Goal: Task Accomplishment & Management: Complete application form

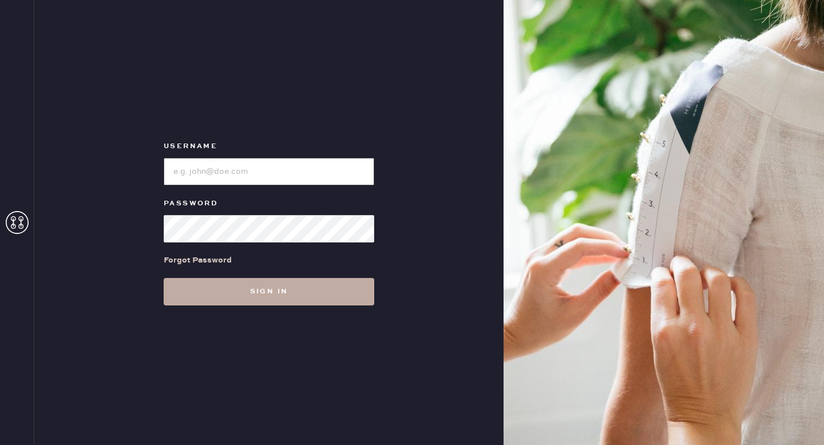
type input "reformationgoldcoastchicago"
click at [287, 297] on button "Sign in" at bounding box center [269, 291] width 210 height 27
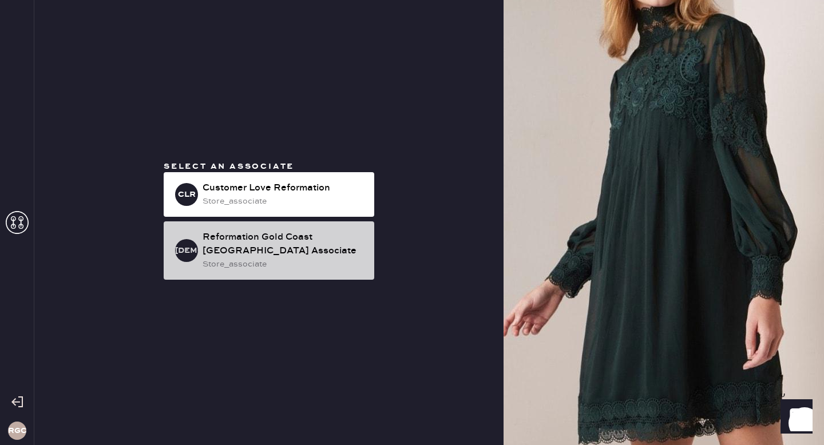
click at [273, 257] on div "Reformation Gold Coast [GEOGRAPHIC_DATA] Associate" at bounding box center [283, 244] width 162 height 27
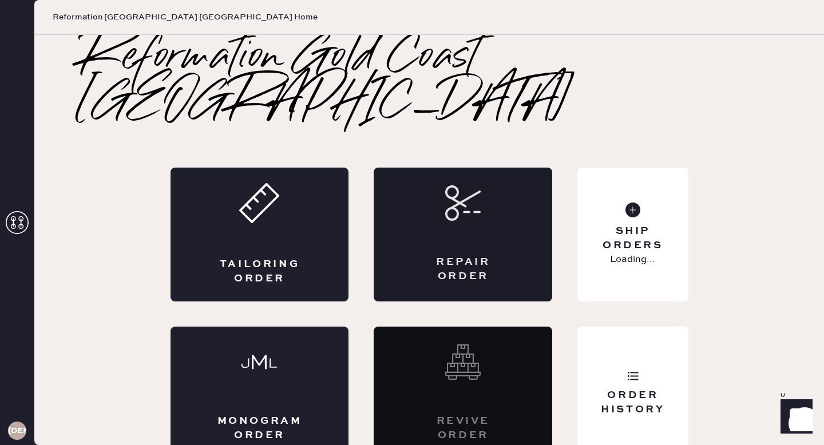
click at [412, 190] on div "Repair Order" at bounding box center [463, 235] width 178 height 134
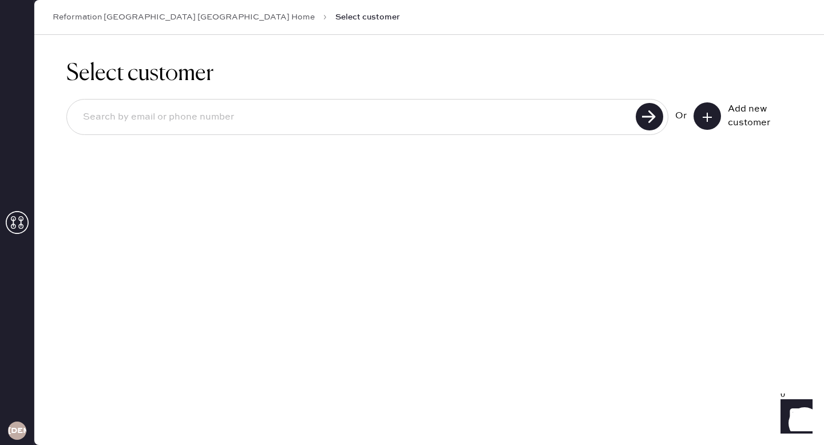
click at [209, 112] on input at bounding box center [353, 117] width 558 height 26
click at [752, 110] on div "Add new customer" at bounding box center [756, 115] width 57 height 27
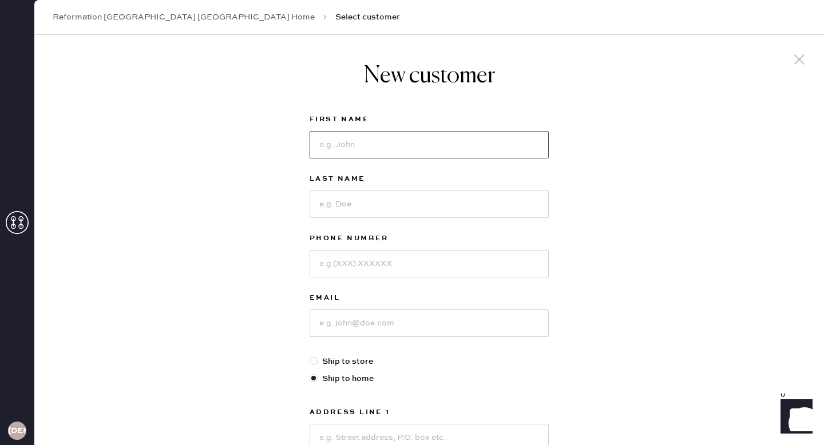
click at [359, 136] on input at bounding box center [428, 144] width 239 height 27
type input "Sydney"
click at [366, 194] on input at bounding box center [428, 203] width 239 height 27
type input "Farrington"
click at [397, 264] on input at bounding box center [428, 263] width 239 height 27
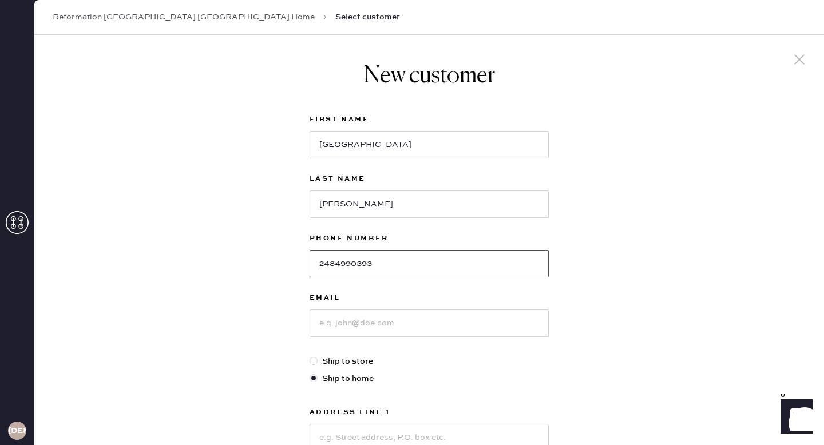
type input "2484990393"
click at [378, 335] on input at bounding box center [428, 322] width 239 height 27
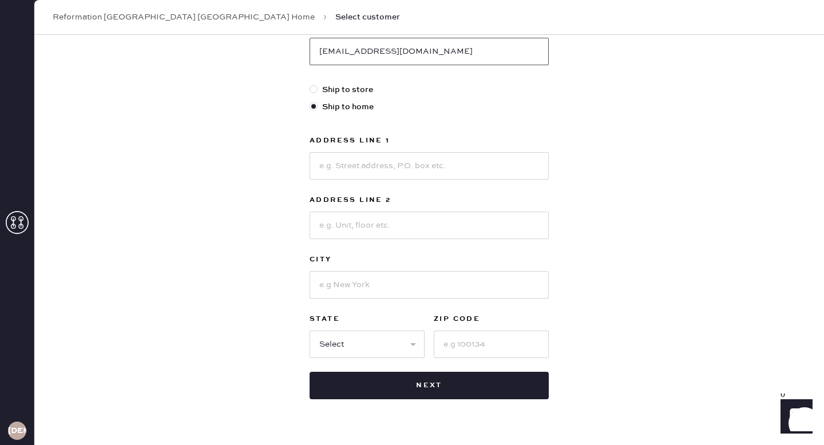
scroll to position [277, 0]
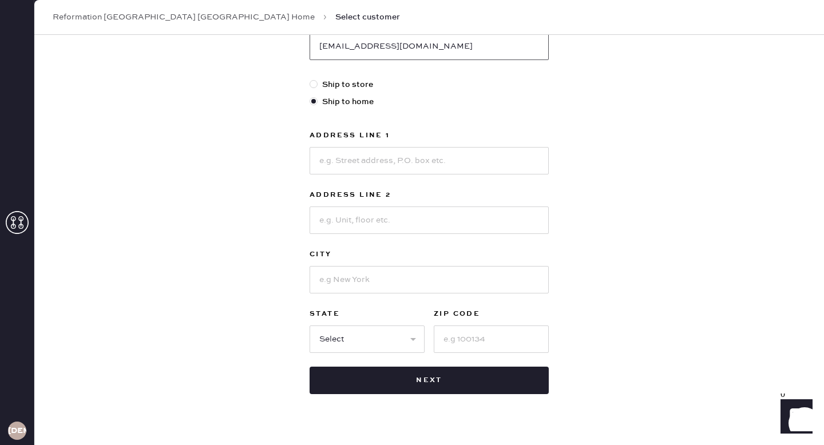
type input "sydf@umich.edu"
click at [359, 164] on input at bounding box center [428, 160] width 239 height 27
type input "[STREET_ADDRESS]"
click at [401, 221] on input at bounding box center [428, 219] width 239 height 27
type input "Apt 1304"
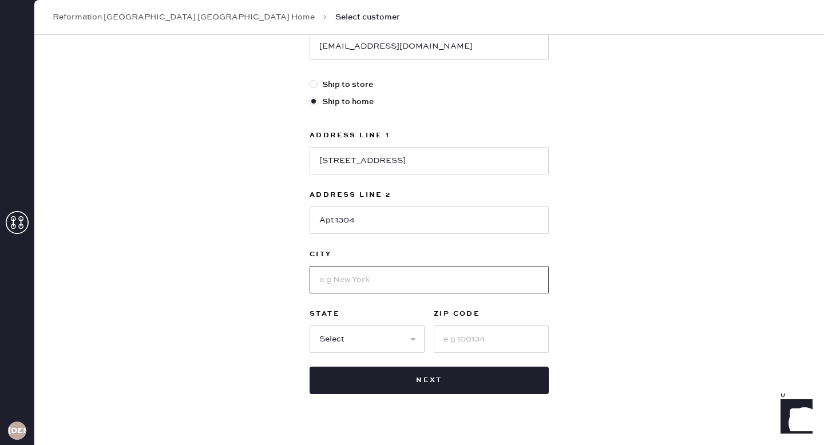
click at [384, 281] on input at bounding box center [428, 279] width 239 height 27
type input "[GEOGRAPHIC_DATA]"
click at [479, 340] on input at bounding box center [491, 338] width 115 height 27
type input "60611"
click at [733, 329] on div "New customer First Name Sydney Last Name Farrington Phone Number 2484990393 Ema…" at bounding box center [428, 112] width 789 height 709
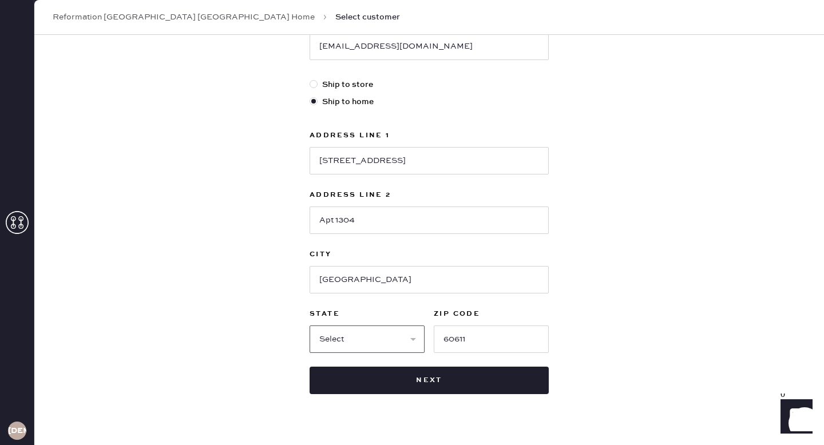
click at [399, 331] on select "Select AK AL AR AZ CA CO CT DC DE FL GA HI IA ID IL IN KS KY LA MA MD ME MI MN …" at bounding box center [366, 338] width 115 height 27
select select "IL"
click at [309, 325] on select "Select AK AL AR AZ CA CO CT DC DE FL GA HI IA ID IL IN KS KY LA MA MD ME MI MN …" at bounding box center [366, 338] width 115 height 27
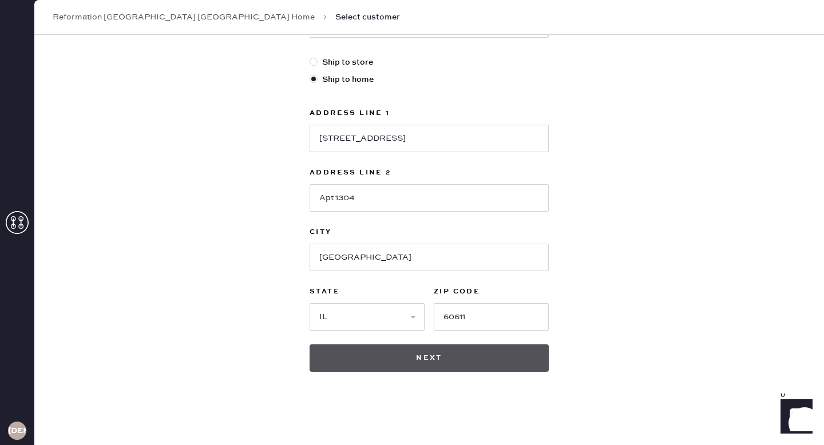
click at [455, 362] on button "Next" at bounding box center [428, 357] width 239 height 27
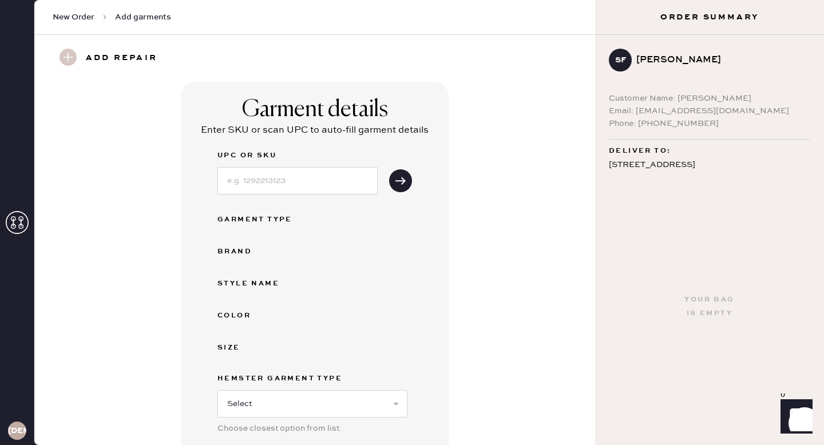
scroll to position [145, 0]
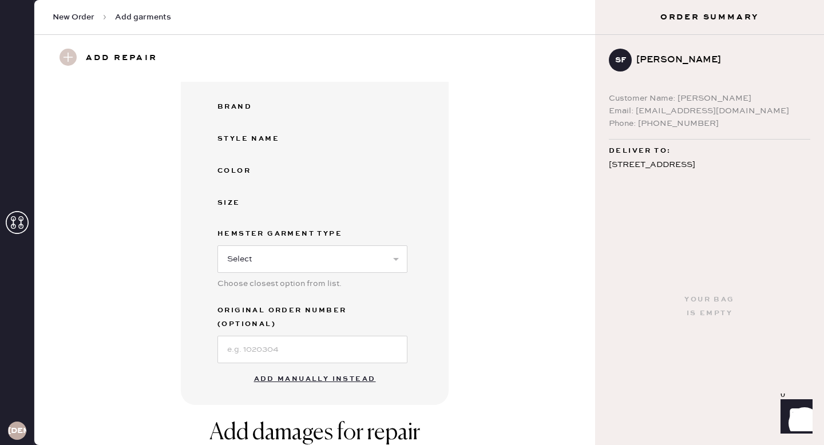
click at [327, 368] on button "Add manually instead" at bounding box center [315, 379] width 136 height 23
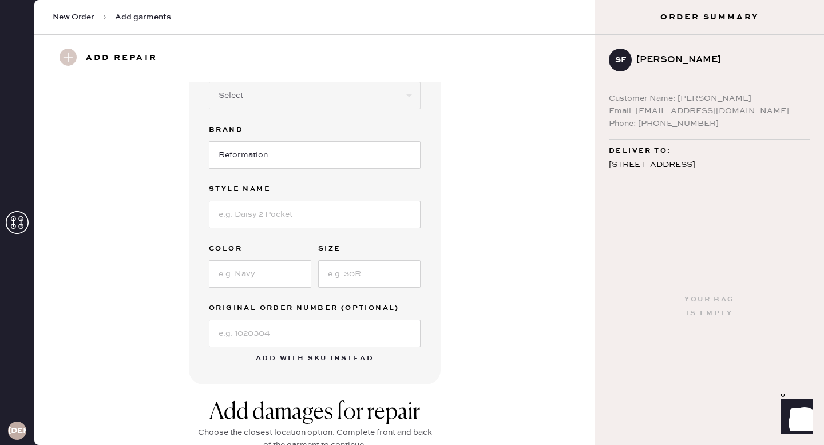
scroll to position [28, 0]
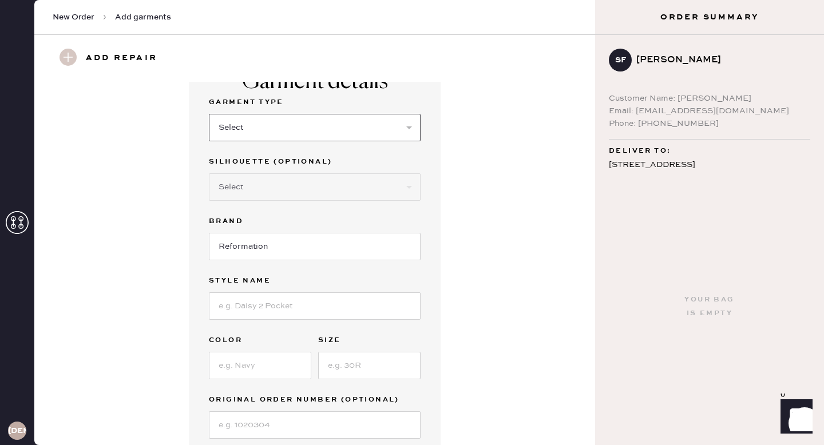
click at [260, 136] on select "Select Basic Skirt Jeans Leggings Pants Shorts Basic Sleeved Dress Basic Sleeve…" at bounding box center [315, 127] width 212 height 27
click at [259, 427] on input at bounding box center [315, 424] width 212 height 27
type input "S31410159"
click at [241, 313] on input at bounding box center [315, 305] width 212 height 27
type input "Catana Dress"
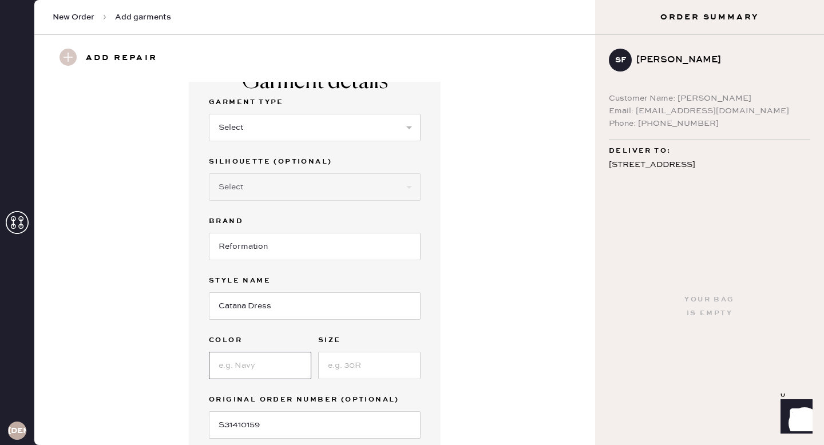
click at [264, 368] on input at bounding box center [260, 365] width 102 height 27
type input "Navy"
click at [365, 368] on input at bounding box center [369, 365] width 102 height 27
type input "8"
click at [279, 129] on select "Select Basic Skirt Jeans Leggings Pants Shorts Basic Sleeved Dress Basic Sleeve…" at bounding box center [315, 127] width 212 height 27
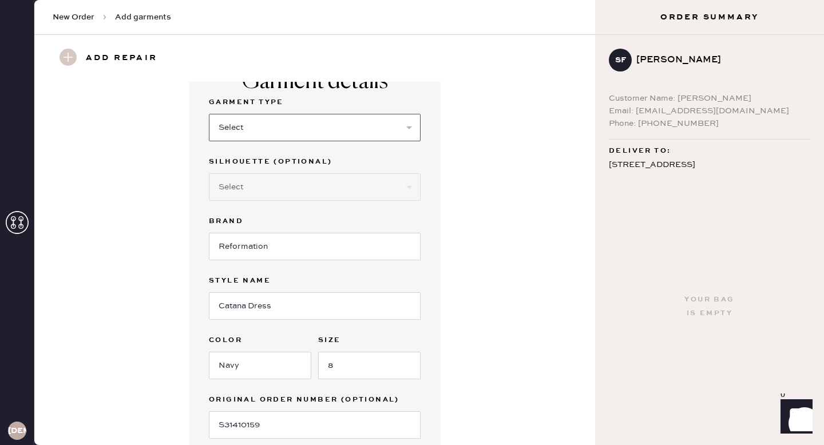
select select "6"
click at [209, 114] on select "Select Basic Skirt Jeans Leggings Pants Shorts Basic Sleeved Dress Basic Sleeve…" at bounding box center [315, 127] width 212 height 27
click at [275, 189] on select "Select Maxi Dress Midi Dress Mini Dress Other" at bounding box center [315, 186] width 212 height 27
select select "38"
click at [209, 173] on select "Select Maxi Dress Midi Dress Mini Dress Other" at bounding box center [315, 186] width 212 height 27
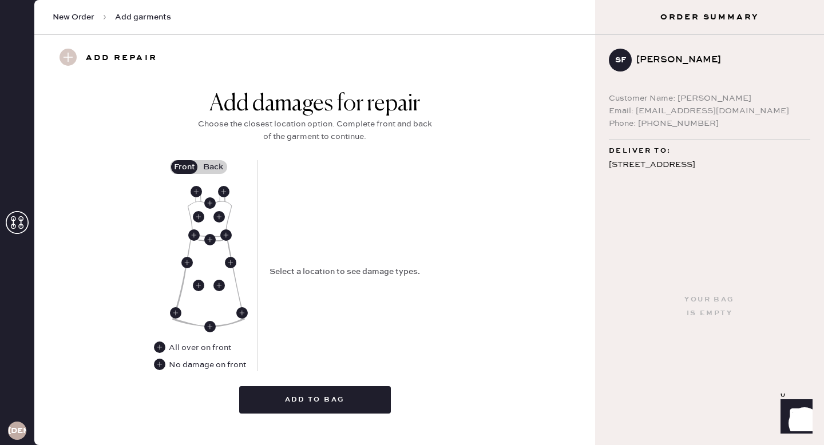
scroll to position [451, 0]
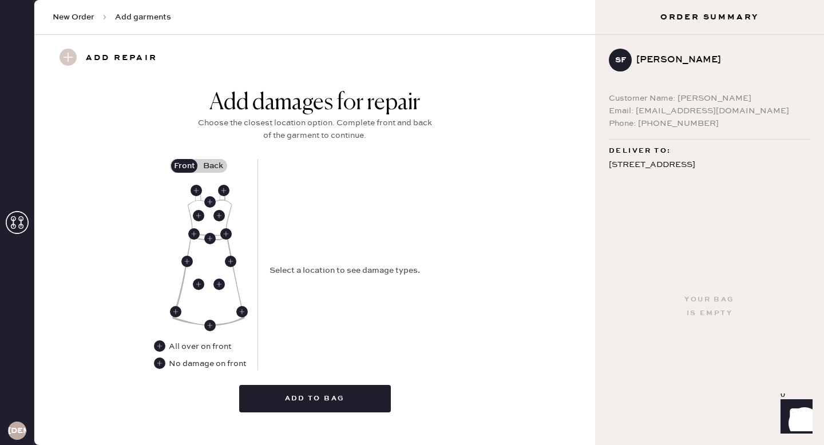
click at [213, 162] on label "Back" at bounding box center [212, 166] width 29 height 14
click at [213, 166] on input "Back" at bounding box center [213, 166] width 0 height 0
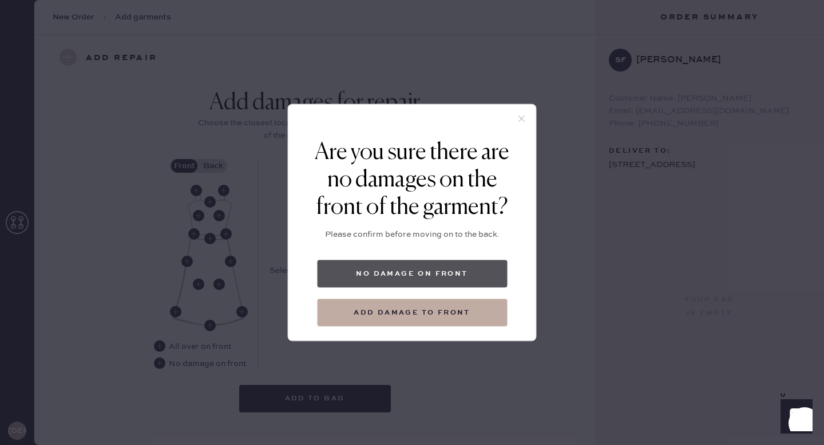
click at [416, 283] on button "No damage on front" at bounding box center [412, 273] width 190 height 27
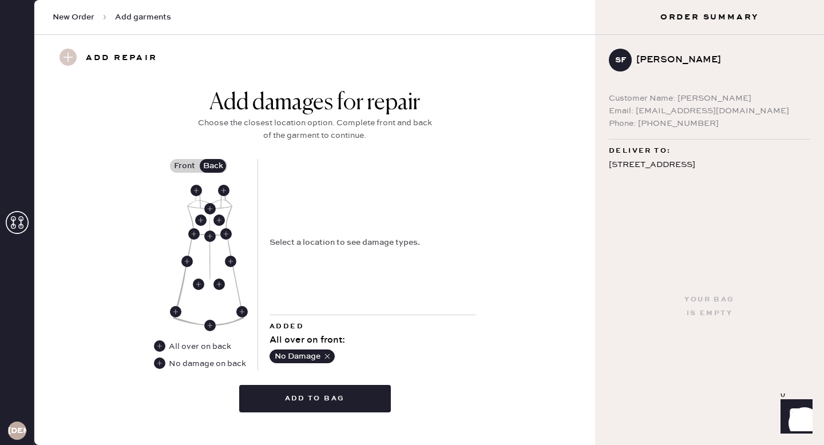
click at [287, 212] on div "Select a location to see damage types." at bounding box center [372, 237] width 206 height 156
click at [197, 192] on use at bounding box center [195, 190] width 11 height 11
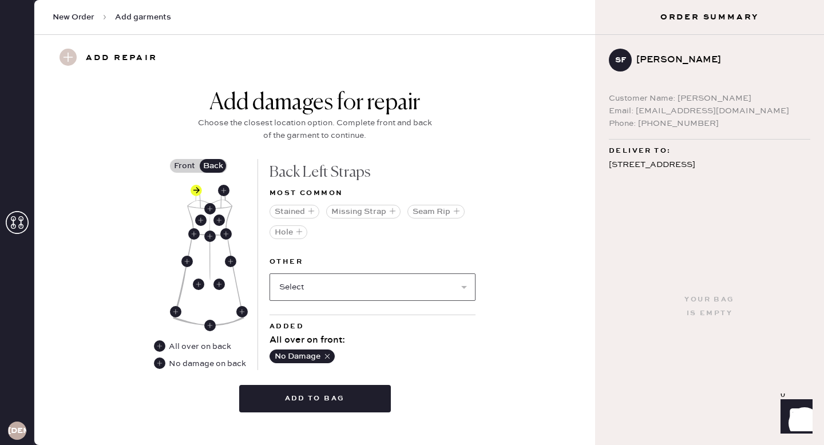
click at [321, 283] on select "Select Broken / Ripped Hem Broken Beads Broken Belt Loop Broken Button Broken C…" at bounding box center [372, 286] width 206 height 27
select select "1668"
click at [269, 273] on select "Select Broken / Ripped Hem Broken Beads Broken Belt Loop Broken Button Broken C…" at bounding box center [372, 286] width 206 height 27
select select
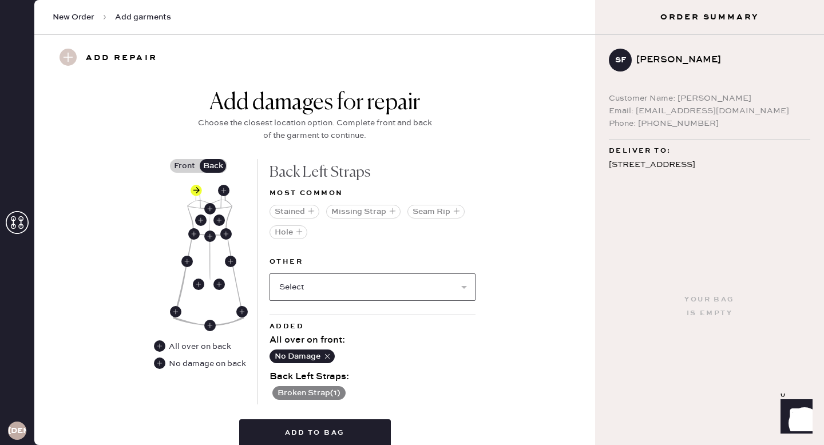
scroll to position [502, 0]
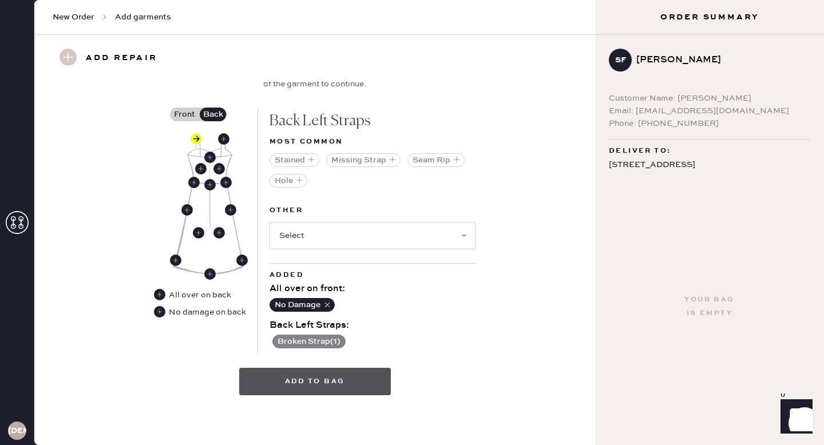
click at [307, 374] on button "Add to bag" at bounding box center [315, 381] width 152 height 27
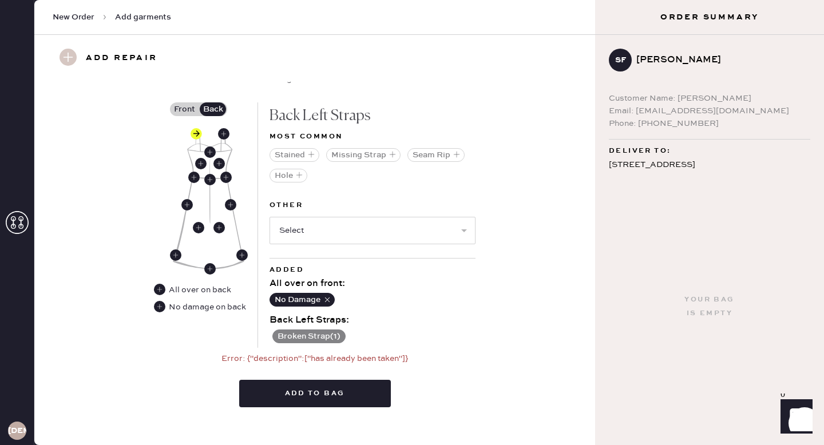
scroll to position [519, 0]
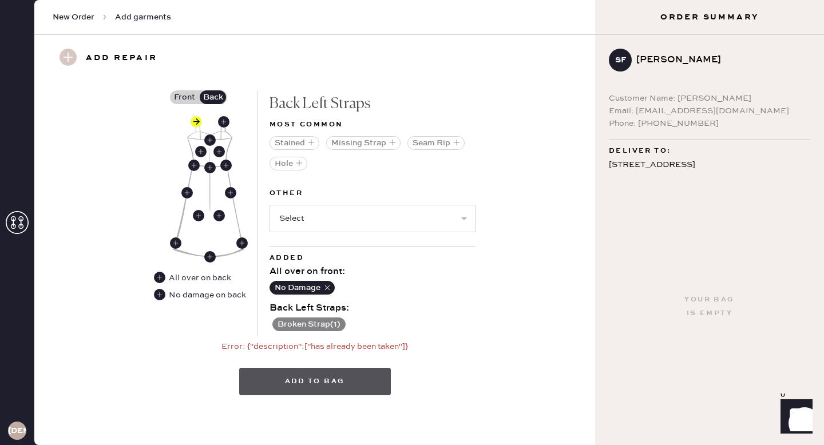
click at [348, 373] on button "Add to bag" at bounding box center [315, 381] width 152 height 27
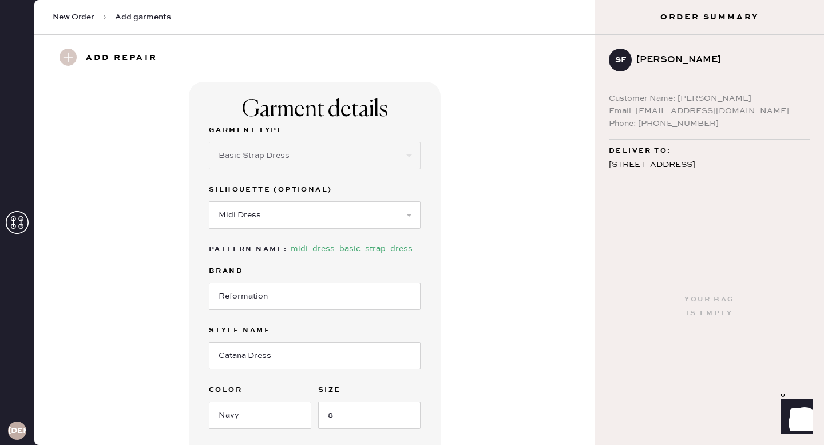
scroll to position [1, 0]
click at [276, 217] on select "Select Maxi Dress Midi Dress Mini Dress Other" at bounding box center [315, 213] width 212 height 27
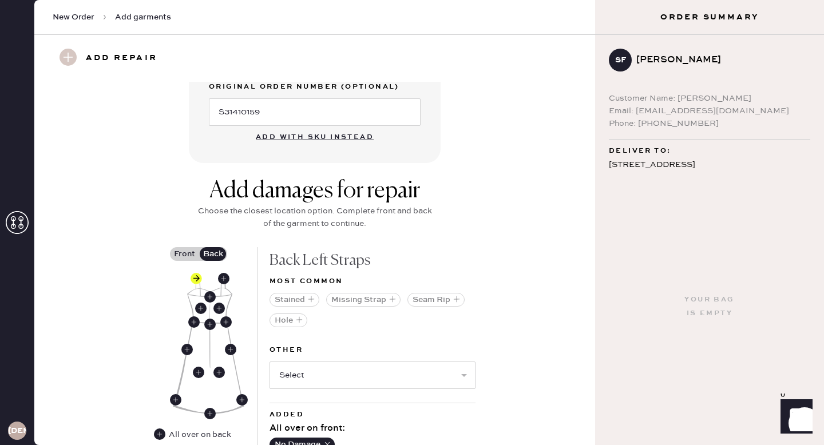
scroll to position [519, 0]
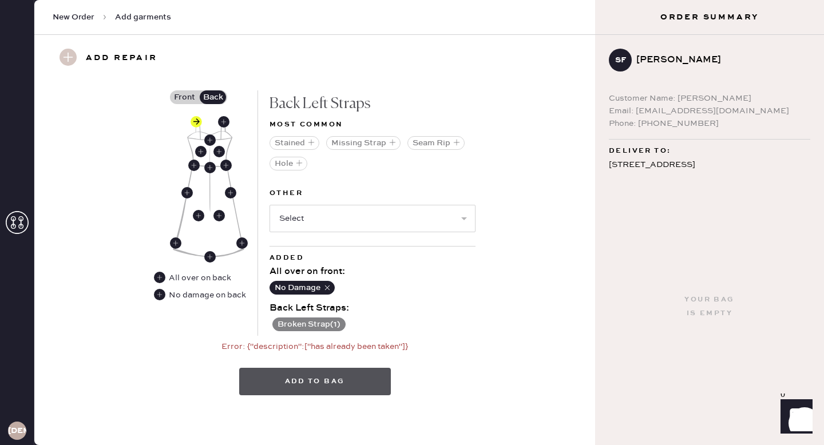
click at [290, 388] on button "Add to bag" at bounding box center [315, 381] width 152 height 27
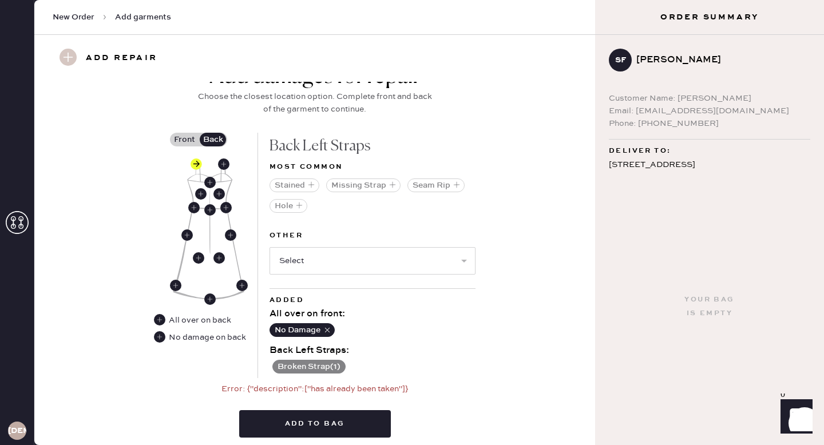
scroll to position [479, 0]
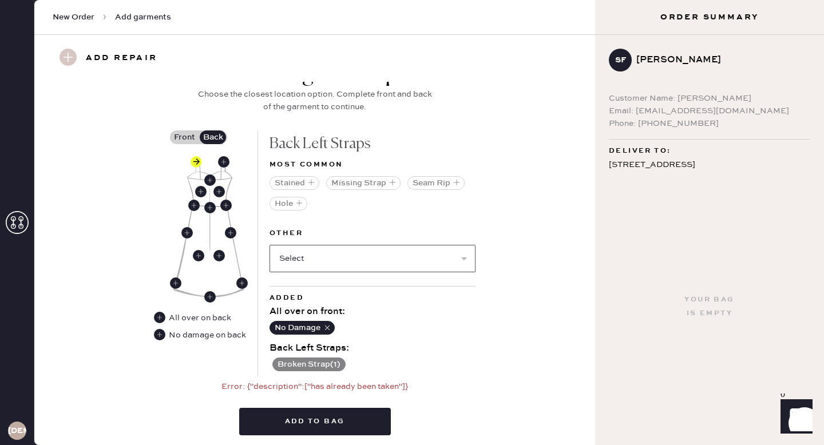
click at [408, 260] on select "Select Broken / Ripped Hem Broken Beads Broken Belt Loop Broken Button Broken C…" at bounding box center [372, 258] width 206 height 27
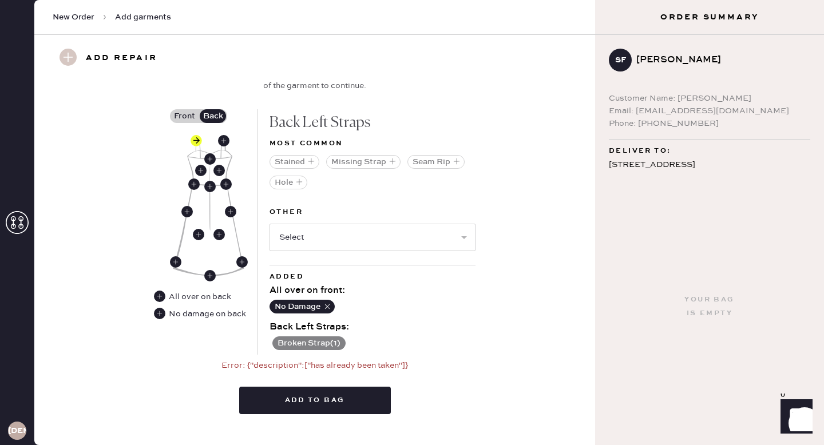
click at [273, 413] on div "Add to bag" at bounding box center [315, 397] width 152 height 51
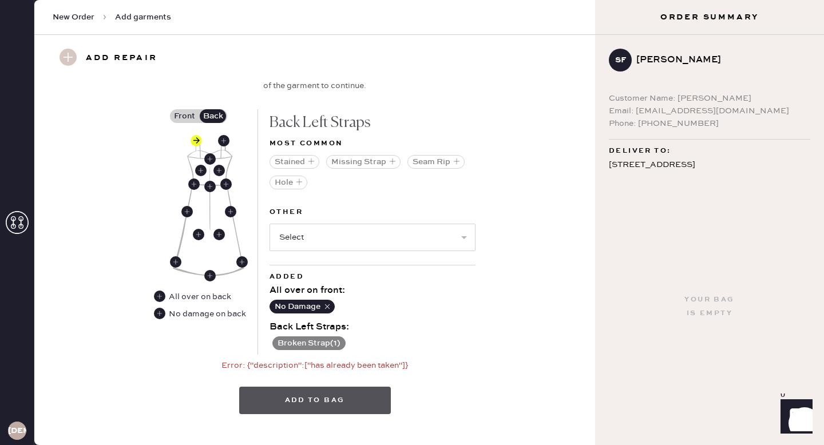
click at [276, 404] on button "Add to bag" at bounding box center [315, 400] width 152 height 27
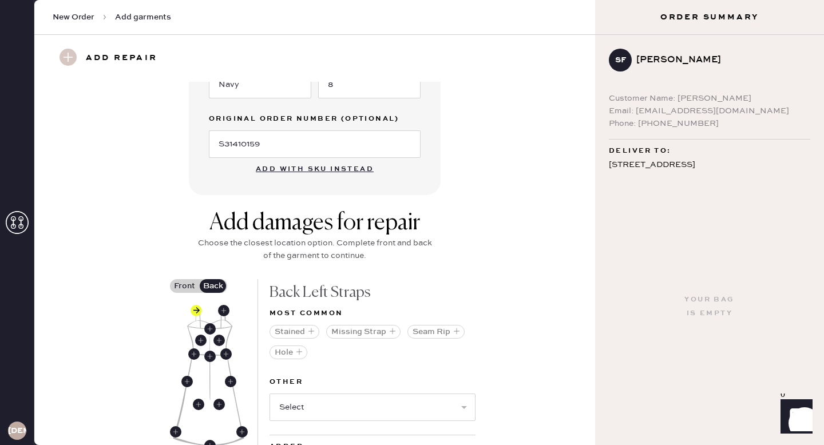
scroll to position [519, 0]
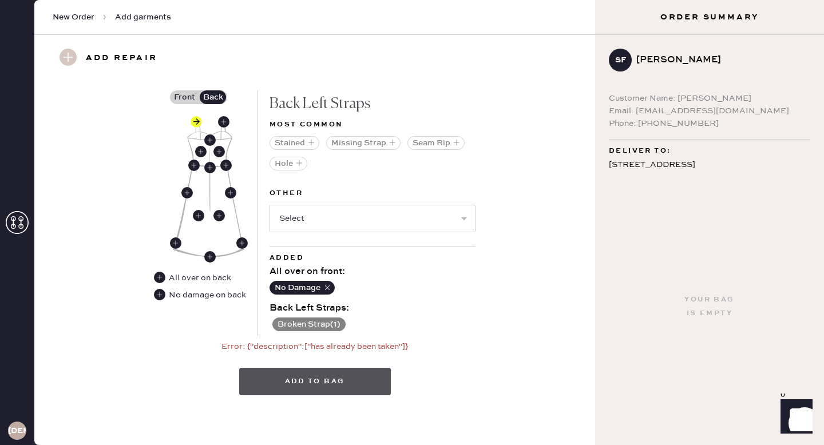
click at [361, 384] on button "Add to bag" at bounding box center [315, 381] width 152 height 27
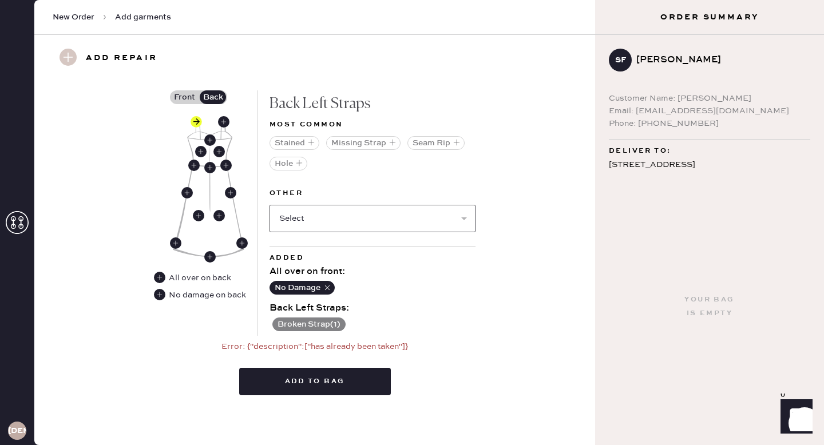
click at [310, 218] on select "Select Broken / Ripped Hem Broken Beads Broken Belt Loop Broken Button Broken C…" at bounding box center [372, 218] width 206 height 27
click at [317, 323] on button "Broken Strap ( 1 )" at bounding box center [308, 324] width 73 height 14
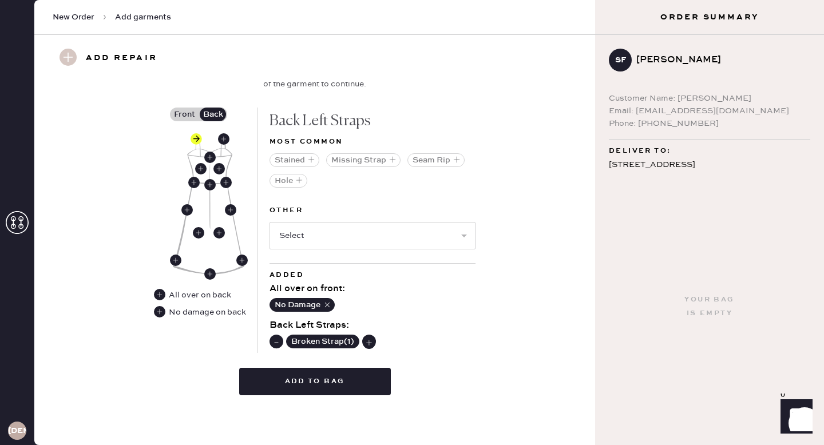
click at [429, 332] on div "Broken Strap ( 1 )" at bounding box center [372, 340] width 206 height 16
click at [313, 384] on button "Add to bag" at bounding box center [315, 381] width 152 height 27
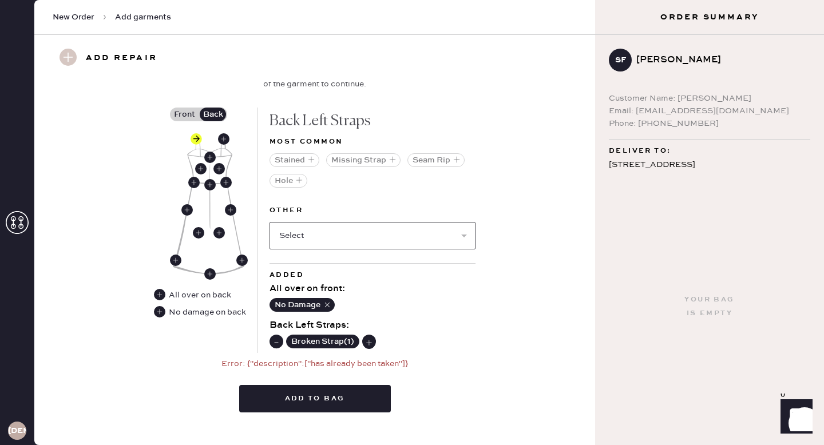
click at [289, 229] on select "Select Broken / Ripped Hem Broken Beads Broken Belt Loop Broken Button Broken C…" at bounding box center [372, 235] width 206 height 27
click at [349, 234] on select "Select Broken / Ripped Hem Broken Beads Broken Belt Loop Broken Button Broken C…" at bounding box center [372, 235] width 206 height 27
click at [285, 182] on button "Hole" at bounding box center [288, 181] width 38 height 14
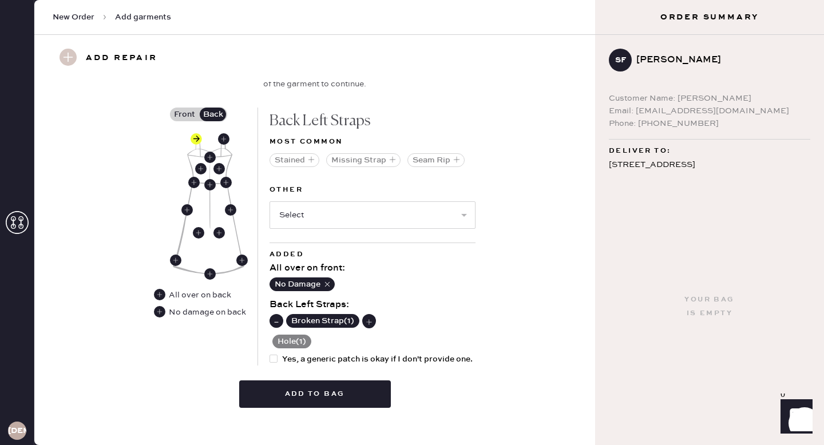
click at [303, 344] on button "Hole ( 1 )" at bounding box center [291, 342] width 39 height 14
click at [278, 338] on use at bounding box center [276, 341] width 11 height 11
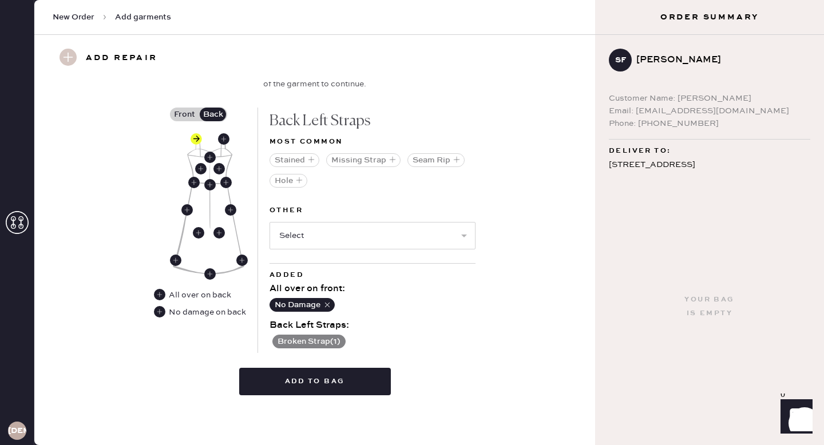
click at [477, 285] on div "Add damages for repair Choose the closest location option. Complete front and b…" at bounding box center [314, 221] width 519 height 366
click at [317, 238] on select "Select Broken / Ripped Hem Broken Beads Broken Belt Loop Broken Button Broken C…" at bounding box center [372, 235] width 206 height 27
click at [303, 374] on button "Add to bag" at bounding box center [315, 381] width 152 height 27
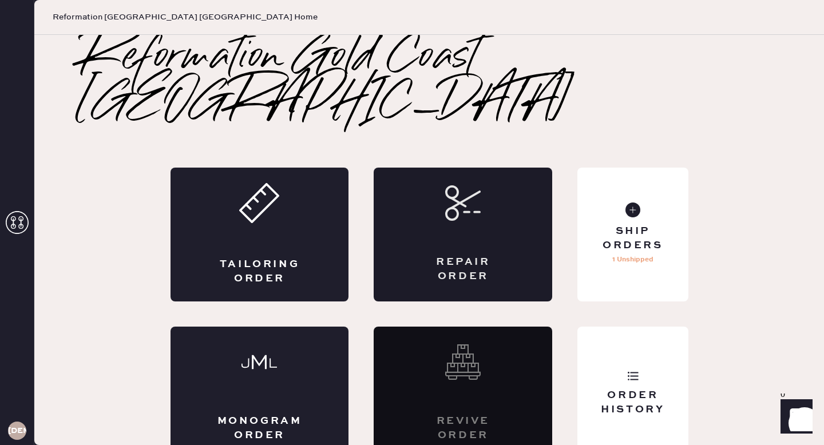
click at [518, 173] on div "Repair Order" at bounding box center [463, 235] width 178 height 134
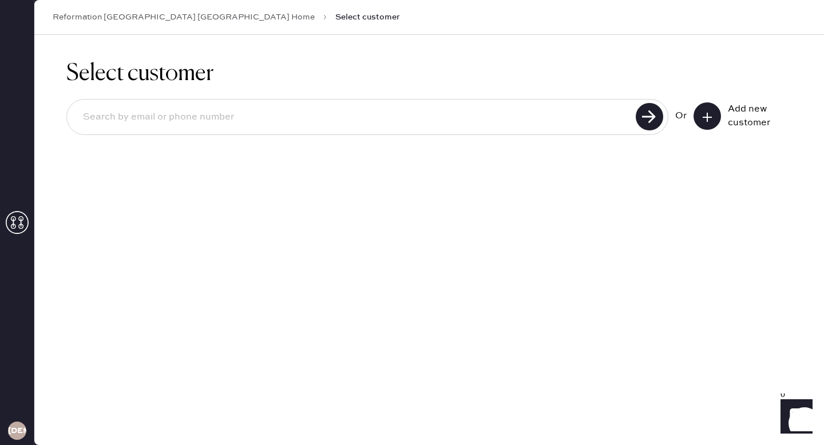
click at [515, 117] on input at bounding box center [353, 117] width 558 height 26
type input "2484990393"
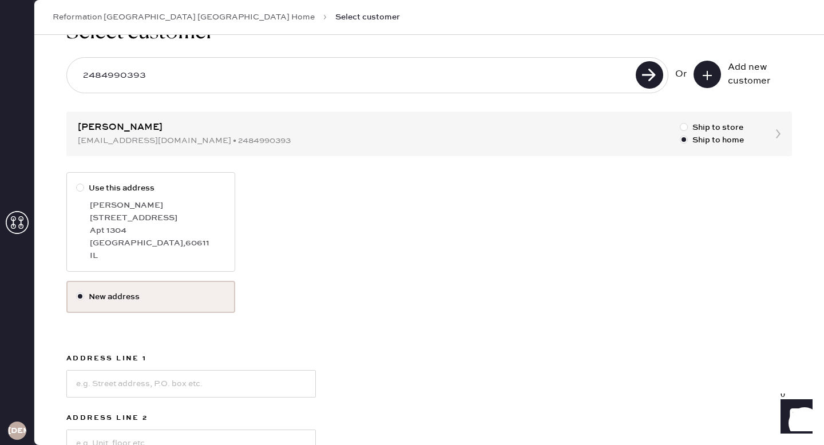
scroll to position [53, 0]
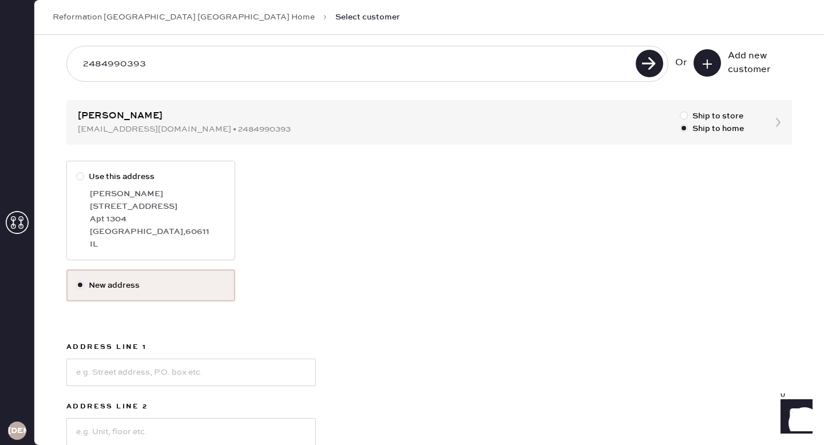
click at [129, 222] on div "Apt 1304" at bounding box center [158, 219] width 136 height 13
click at [77, 171] on input "Use this address" at bounding box center [76, 170] width 1 height 1
radio input "true"
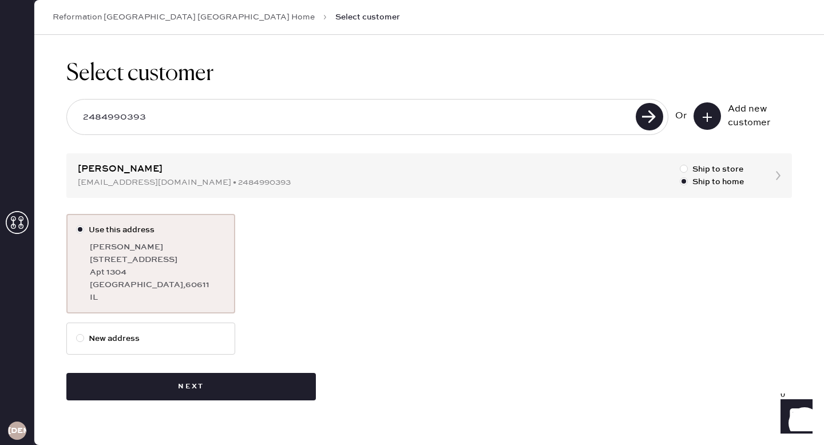
scroll to position [0, 0]
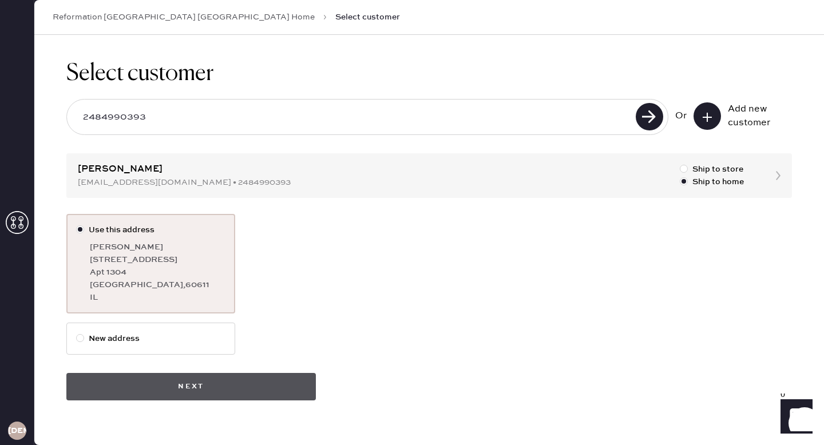
click at [202, 390] on button "Next" at bounding box center [190, 386] width 249 height 27
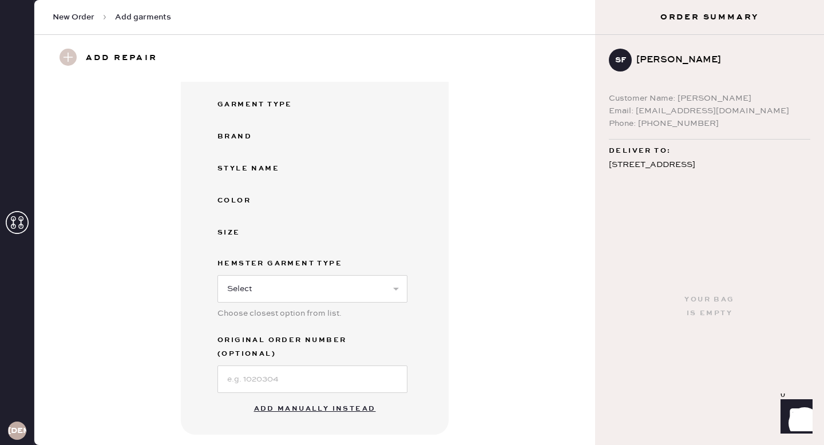
scroll to position [117, 0]
click at [297, 395] on button "Add manually instead" at bounding box center [315, 406] width 136 height 23
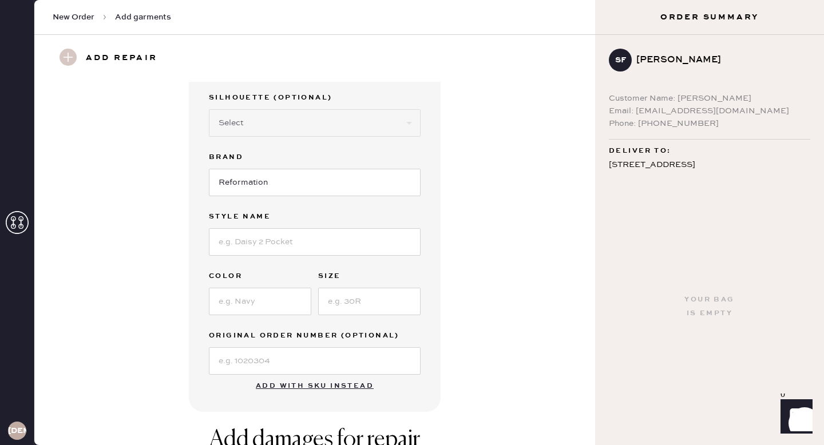
scroll to position [0, 0]
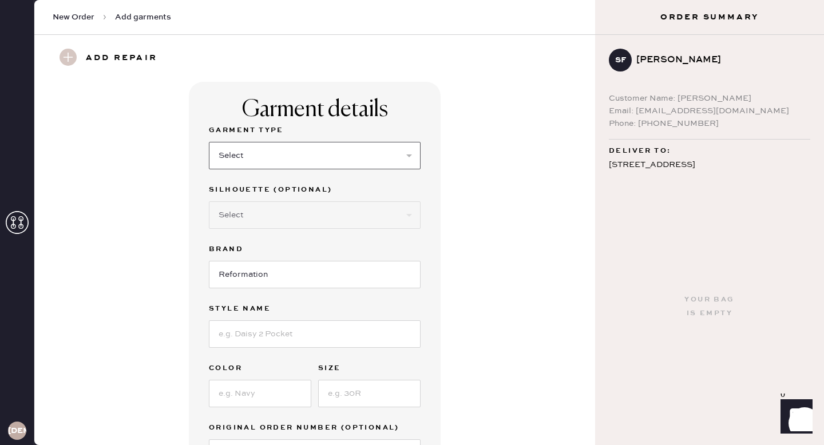
click at [247, 155] on select "Select Basic Skirt Jeans Leggings Pants Shorts Basic Sleeved Dress Basic Sleeve…" at bounding box center [315, 155] width 212 height 27
select select "6"
click at [209, 142] on select "Select Basic Skirt Jeans Leggings Pants Shorts Basic Sleeved Dress Basic Sleeve…" at bounding box center [315, 155] width 212 height 27
click at [240, 219] on select "Select Maxi Dress Midi Dress Mini Dress Other" at bounding box center [315, 214] width 212 height 27
select select "38"
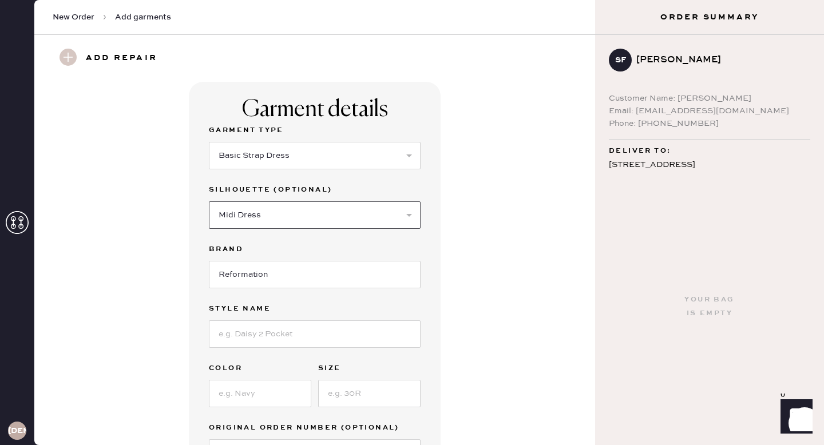
click at [209, 201] on select "Select Maxi Dress Midi Dress Mini Dress Other" at bounding box center [315, 214] width 212 height 27
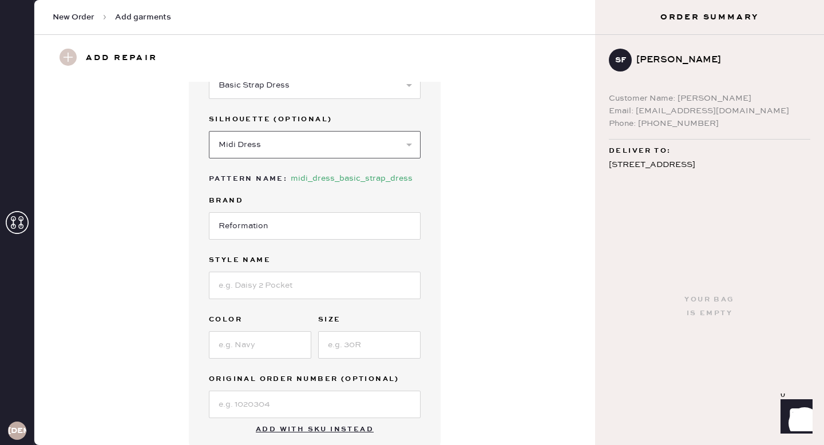
scroll to position [84, 0]
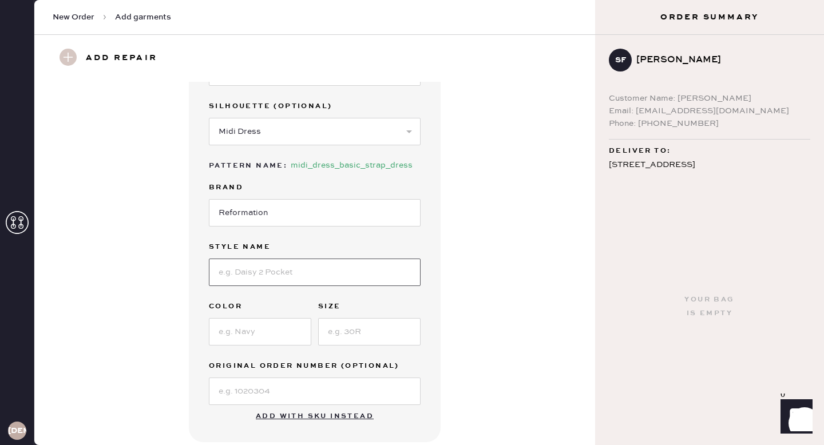
click at [271, 271] on input at bounding box center [315, 272] width 212 height 27
type input "A"
type input "Catana Dress"
click at [263, 336] on input at bounding box center [260, 331] width 102 height 27
type input "Navy"
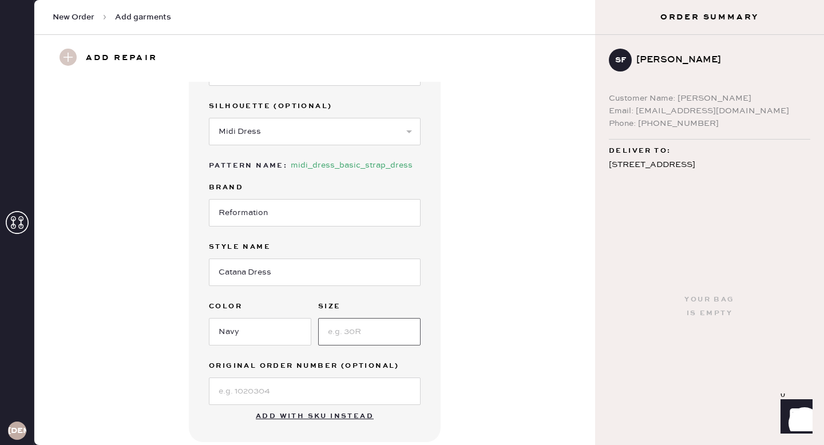
click at [345, 336] on input at bounding box center [369, 331] width 102 height 27
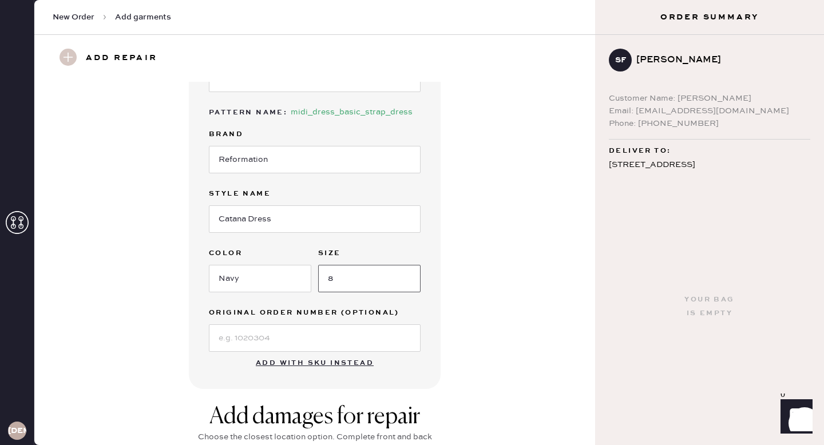
scroll to position [137, 0]
type input "8"
click at [246, 336] on input at bounding box center [315, 337] width 212 height 27
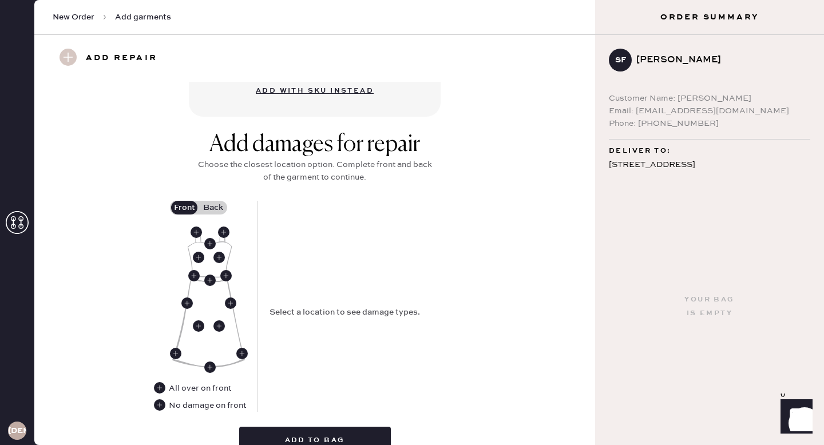
scroll to position [436, 0]
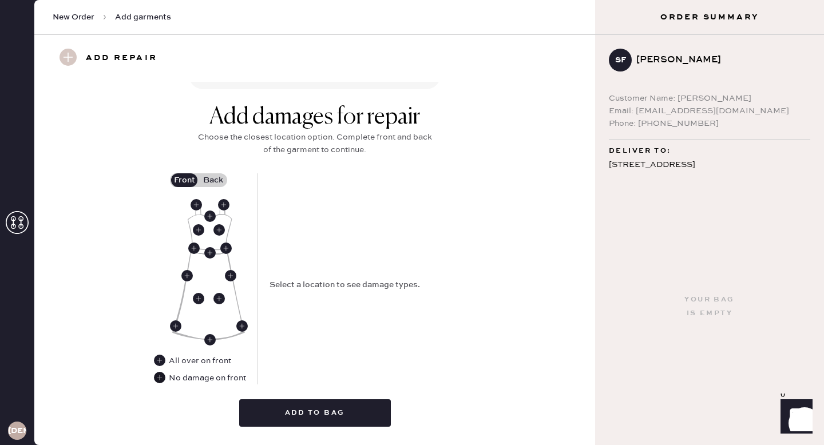
type input "S31410159"
click at [161, 378] on use at bounding box center [159, 377] width 11 height 11
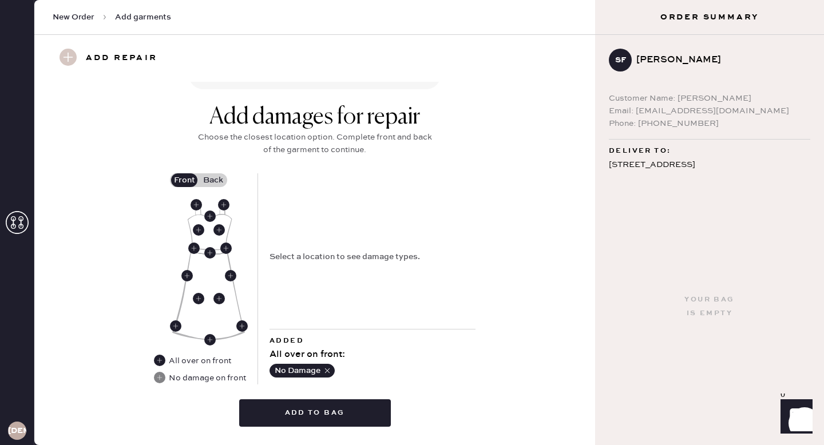
click at [216, 180] on label "Back" at bounding box center [212, 180] width 29 height 14
click at [213, 180] on input "Back" at bounding box center [213, 180] width 0 height 0
click at [196, 206] on use at bounding box center [195, 204] width 11 height 11
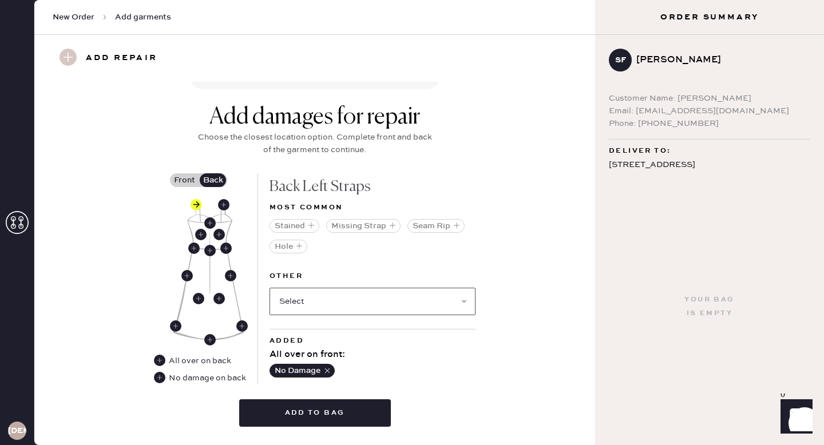
click at [338, 302] on select "Select Broken / Ripped Hem Broken Beads Broken Belt Loop Broken Button Broken C…" at bounding box center [372, 301] width 206 height 27
select select "1668"
click at [269, 288] on select "Select Broken / Ripped Hem Broken Beads Broken Belt Loop Broken Button Broken C…" at bounding box center [372, 301] width 206 height 27
select select
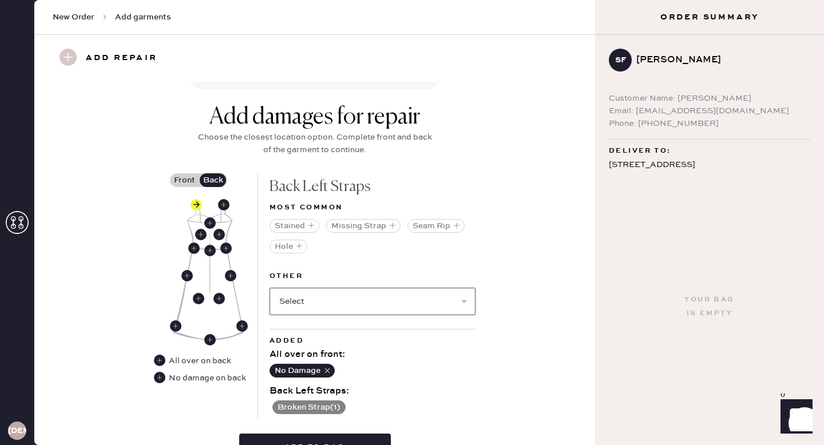
scroll to position [502, 0]
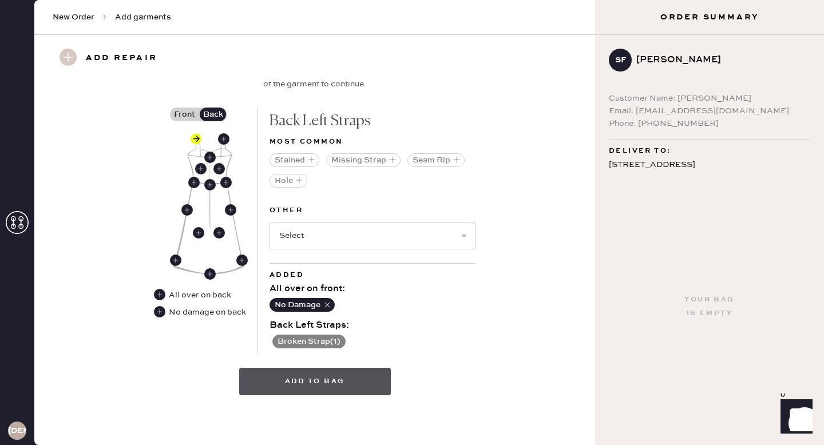
click at [340, 392] on button "Add to bag" at bounding box center [315, 381] width 152 height 27
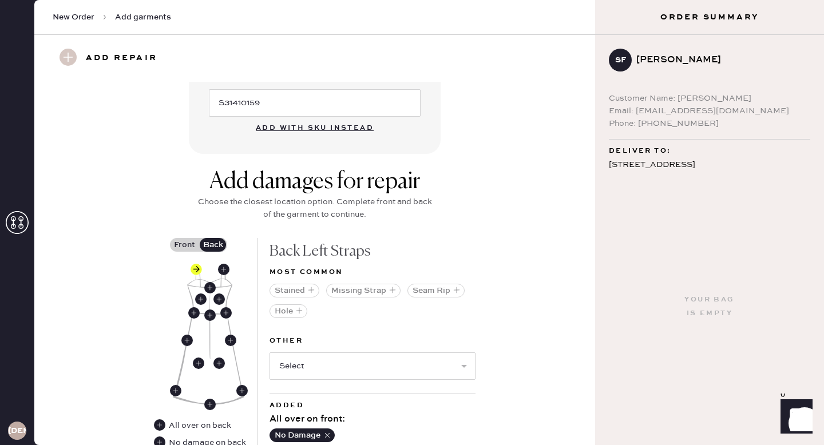
scroll to position [519, 0]
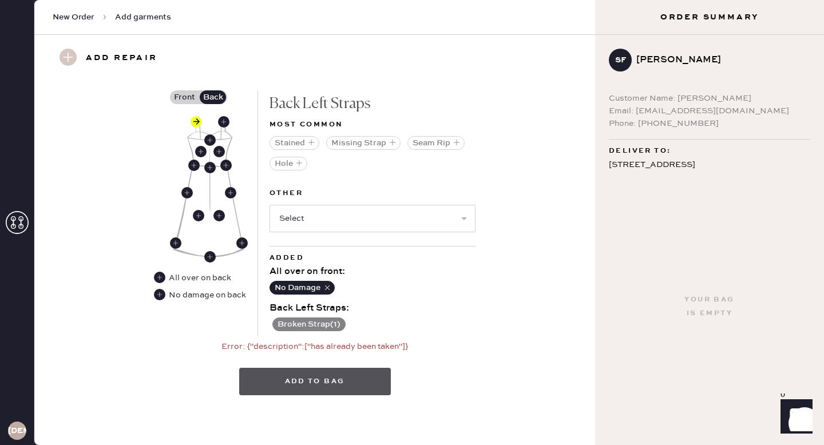
click at [284, 392] on button "Add to bag" at bounding box center [315, 381] width 152 height 27
click at [76, 63] on icon at bounding box center [67, 57] width 17 height 17
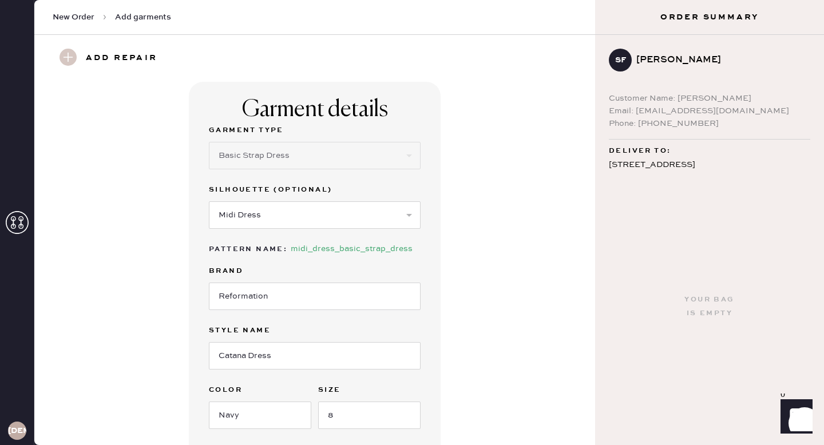
scroll to position [502, 0]
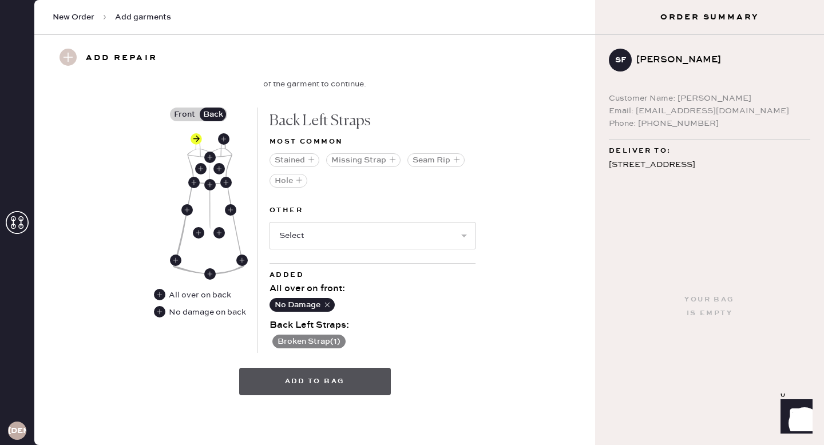
click at [339, 385] on button "Add to bag" at bounding box center [315, 381] width 152 height 27
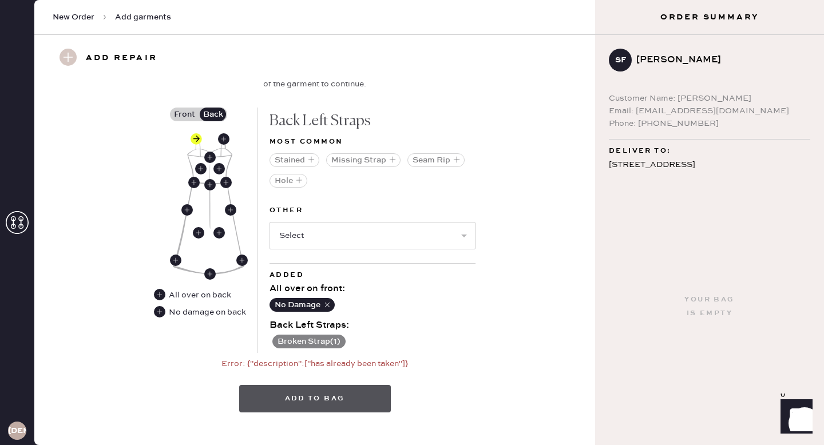
click at [293, 396] on button "Add to bag" at bounding box center [315, 398] width 152 height 27
click at [126, 60] on h3 "Add repair" at bounding box center [121, 58] width 71 height 19
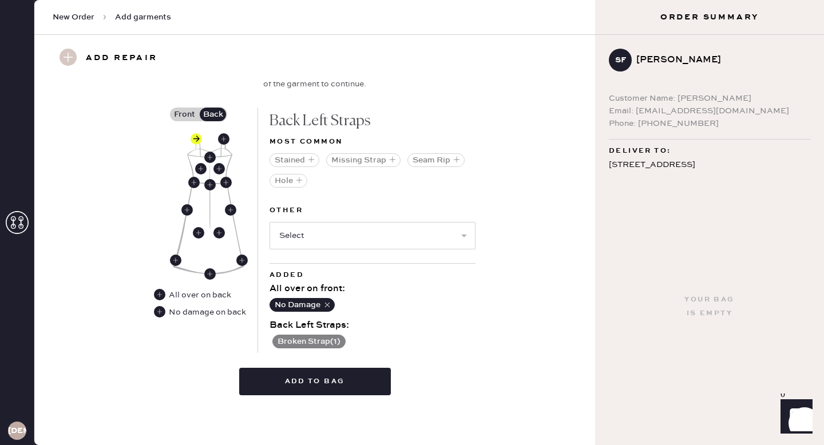
click at [67, 54] on use at bounding box center [67, 57] width 17 height 17
click at [345, 378] on button "Add to bag" at bounding box center [315, 381] width 152 height 27
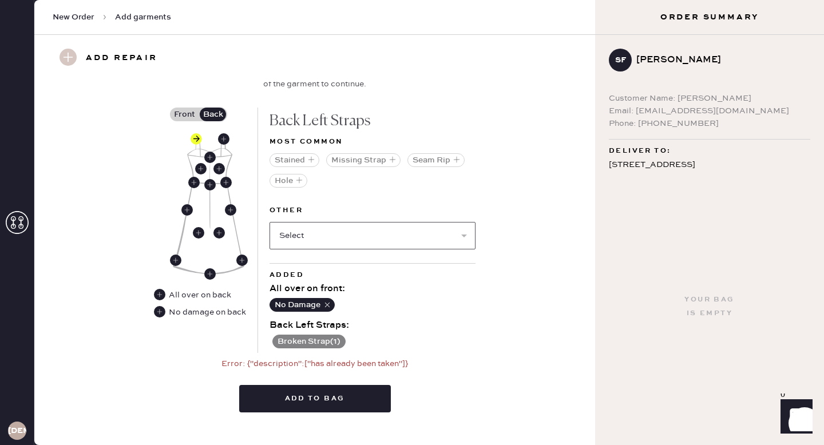
click at [339, 235] on select "Select Broken / Ripped Hem Broken Beads Broken Belt Loop Broken Button Broken C…" at bounding box center [372, 235] width 206 height 27
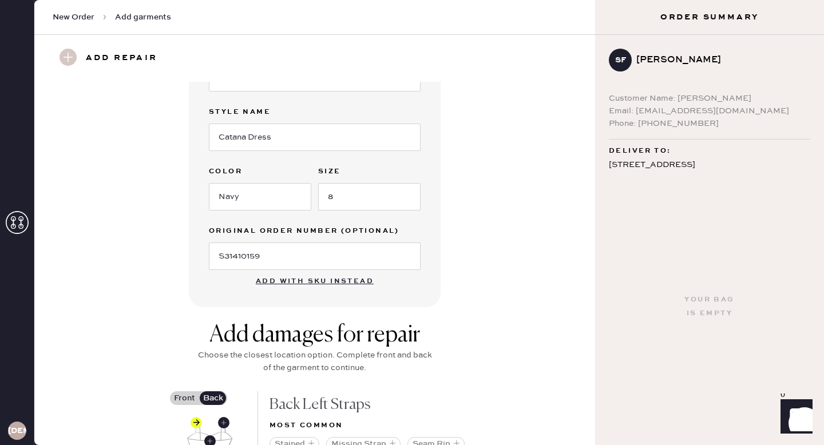
scroll to position [0, 0]
